Goal: Task Accomplishment & Management: Complete application form

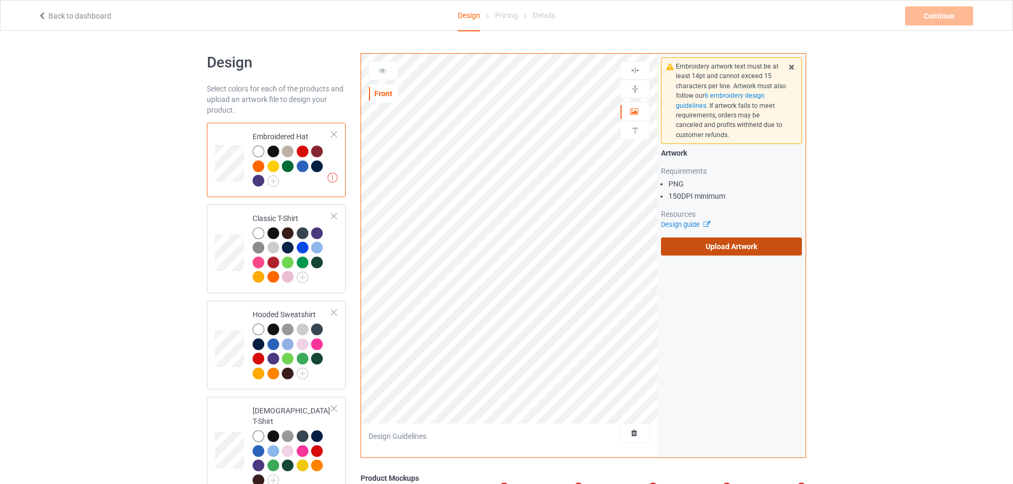
click at [695, 255] on label "Upload Artwork" at bounding box center [731, 247] width 141 height 18
click at [0, 0] on input "Upload Artwork" at bounding box center [0, 0] width 0 height 0
click at [707, 252] on label "Upload Artwork" at bounding box center [731, 247] width 141 height 18
click at [0, 0] on input "Upload Artwork" at bounding box center [0, 0] width 0 height 0
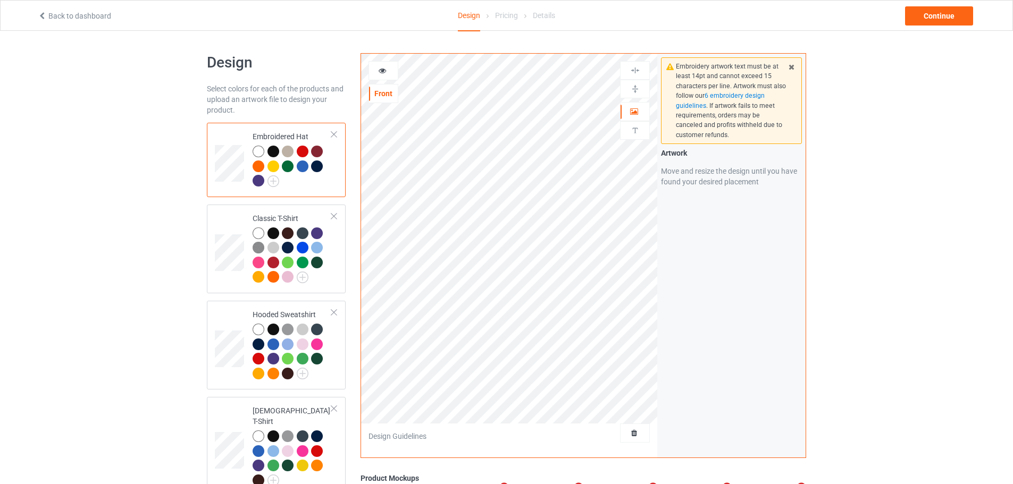
click at [292, 147] on div at bounding box center [288, 152] width 12 height 12
click at [286, 151] on div at bounding box center [288, 152] width 12 height 12
click at [262, 154] on div at bounding box center [258, 152] width 12 height 12
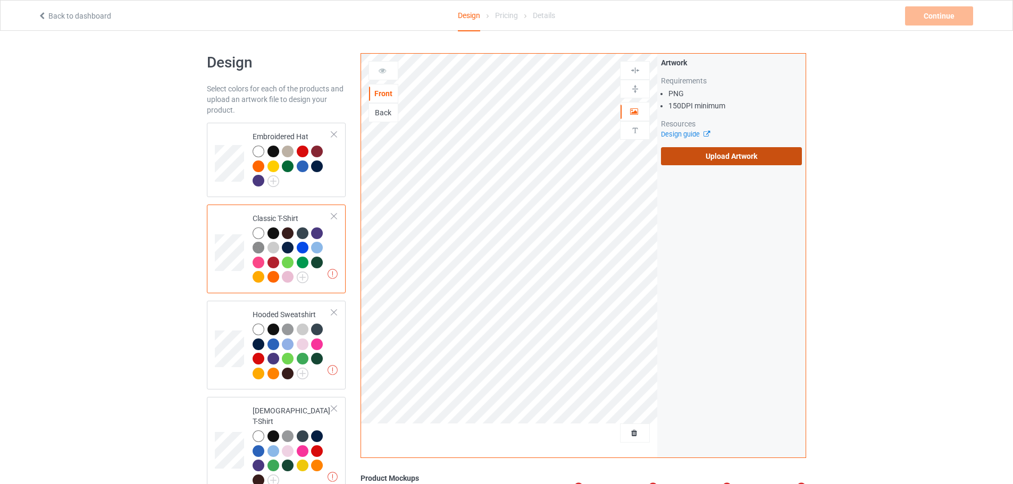
click at [702, 157] on label "Upload Artwork" at bounding box center [731, 156] width 141 height 18
click at [0, 0] on input "Upload Artwork" at bounding box center [0, 0] width 0 height 0
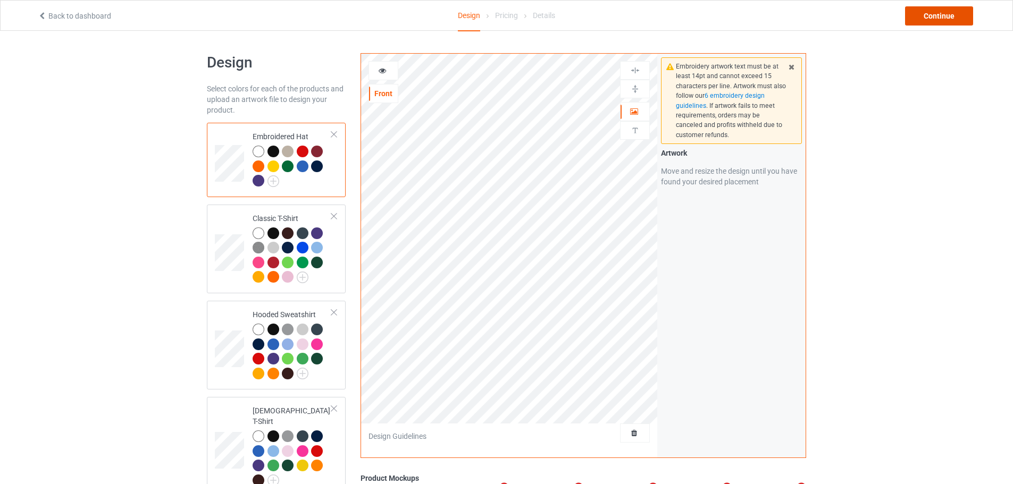
click at [944, 16] on div "Continue" at bounding box center [939, 15] width 68 height 19
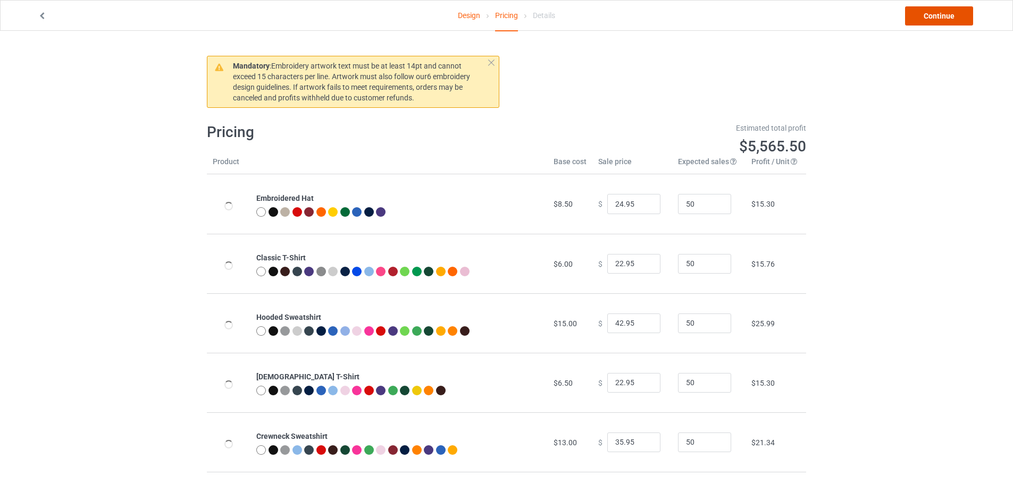
click at [915, 15] on link "Continue" at bounding box center [939, 15] width 68 height 19
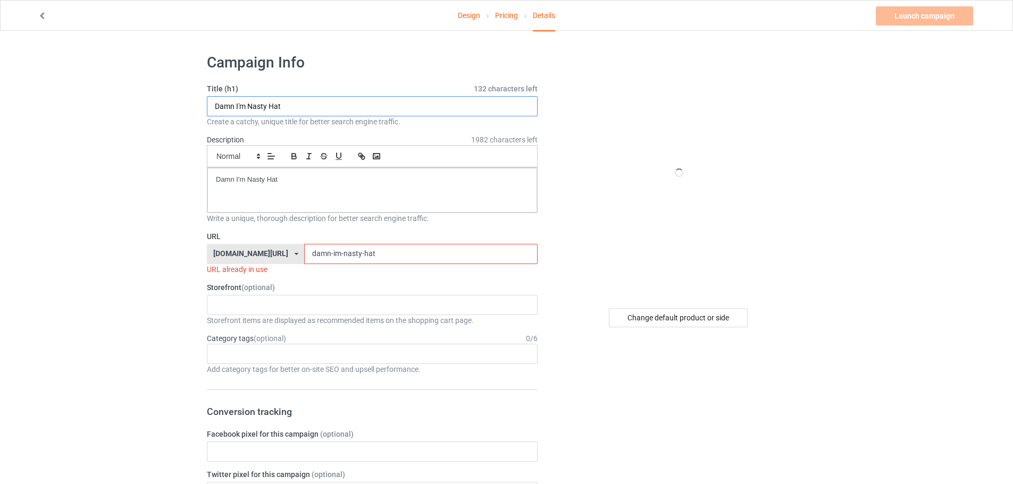
drag, startPoint x: 268, startPoint y: 106, endPoint x: 88, endPoint y: 109, distance: 180.2
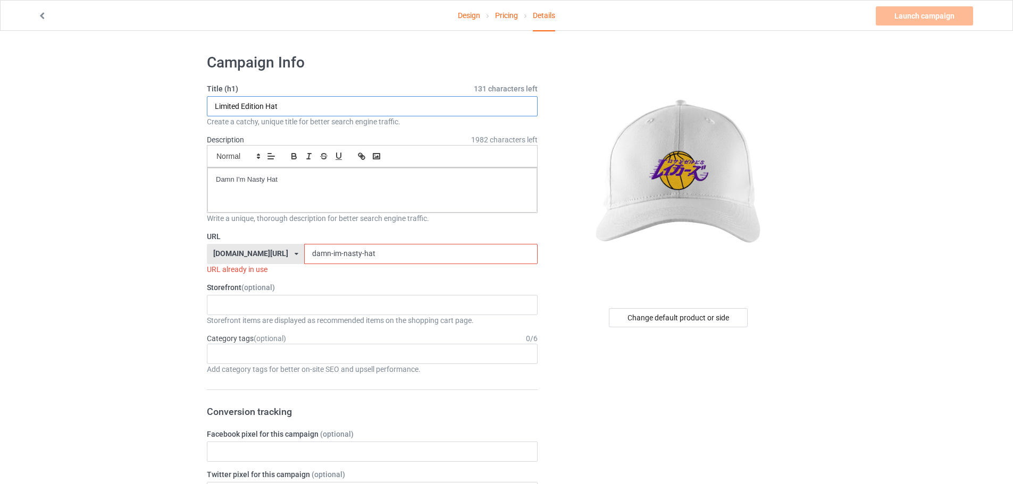
type input "Limited Edition Hat"
drag, startPoint x: 333, startPoint y: 258, endPoint x: 263, endPoint y: 258, distance: 70.2
click at [263, 258] on div "[DOMAIN_NAME][URL] [DOMAIN_NAME][URL] [DOMAIN_NAME][URL] [DOMAIN_NAME][URL] 612…" at bounding box center [372, 254] width 331 height 20
paste input "Limited Edition H"
click at [309, 254] on input "Limited Edition Hat" at bounding box center [420, 254] width 233 height 20
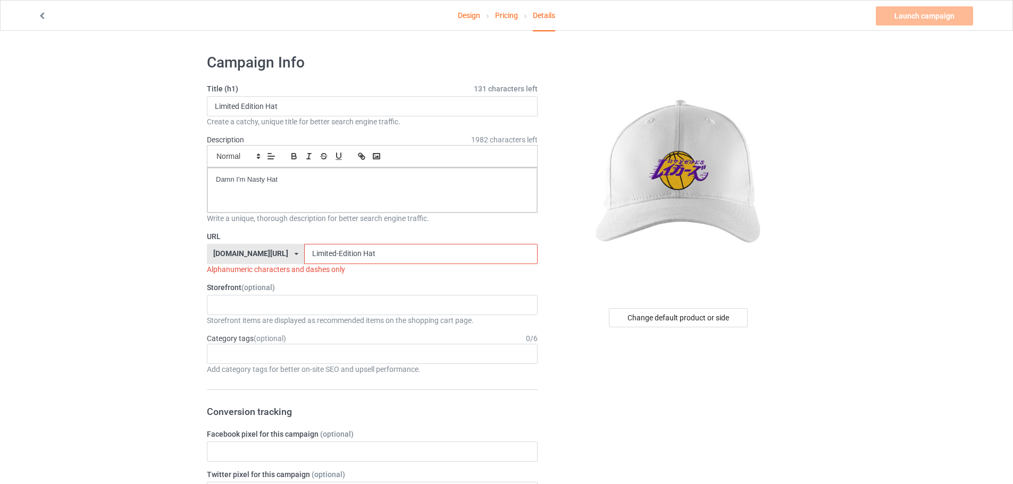
click at [334, 251] on input "Limited-Edition Hat" at bounding box center [420, 254] width 233 height 20
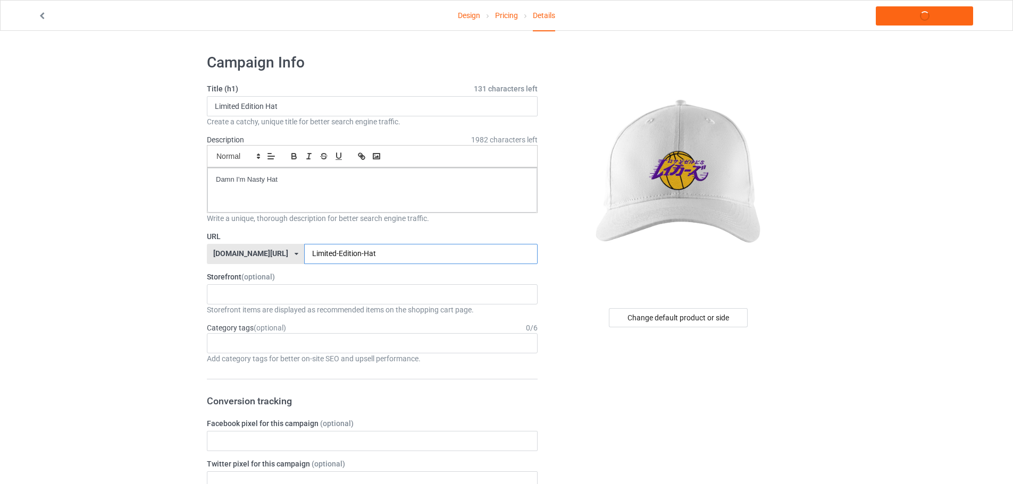
click at [347, 254] on input "Limited-Edition-Hat" at bounding box center [420, 254] width 233 height 20
type input "Limited-Edition-Hat-LA"
click at [933, 12] on link "Launch campaign" at bounding box center [923, 15] width 97 height 19
